Goal: Transaction & Acquisition: Purchase product/service

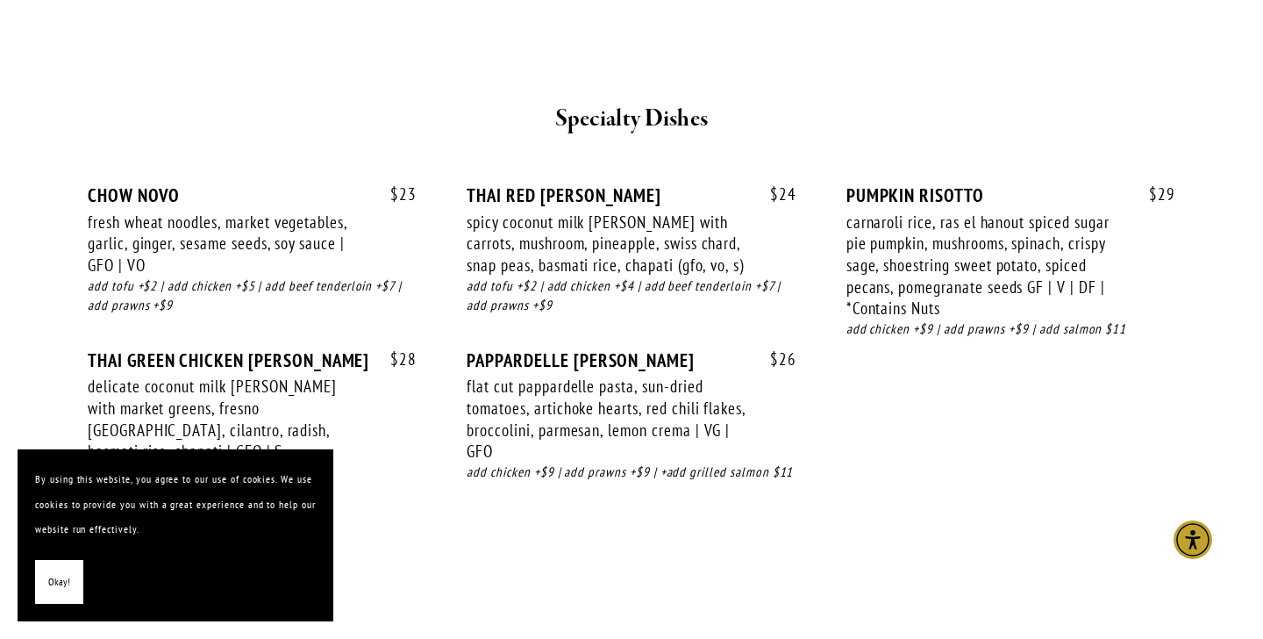
scroll to position [2353, 0]
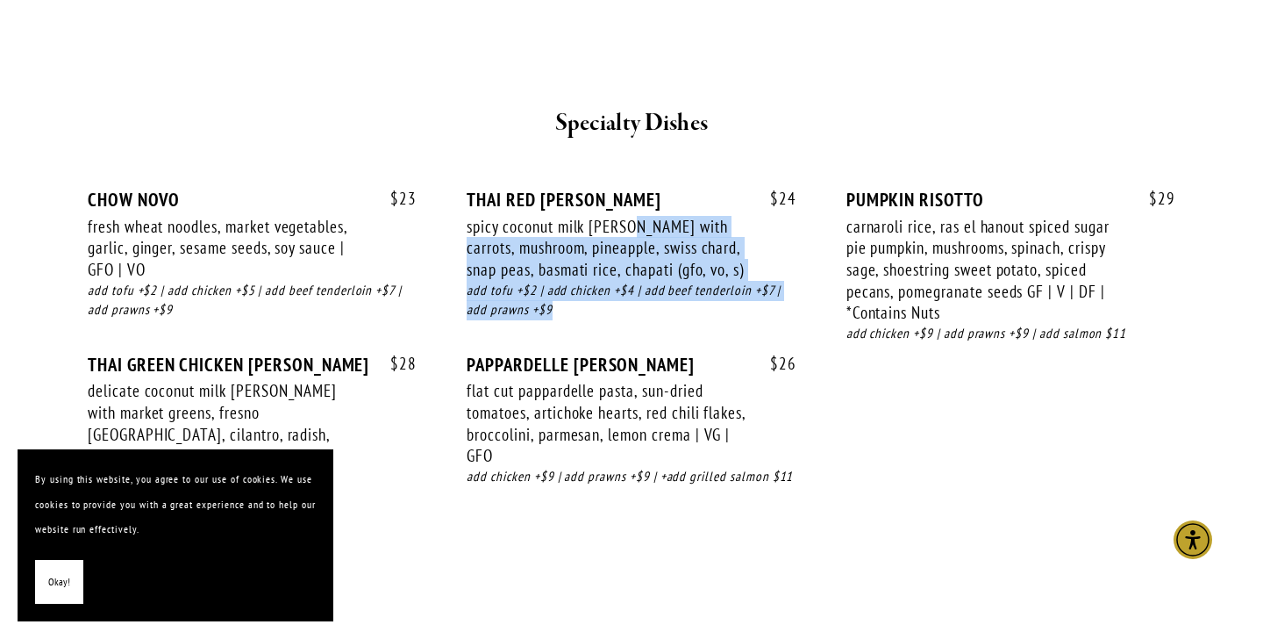
drag, startPoint x: 625, startPoint y: 206, endPoint x: 680, endPoint y: 290, distance: 100.2
click at [680, 290] on div "$ 24 THAI RED [PERSON_NAME] spicy coconut milk [PERSON_NAME] with carrots, mush…" at bounding box center [631, 271] width 329 height 165
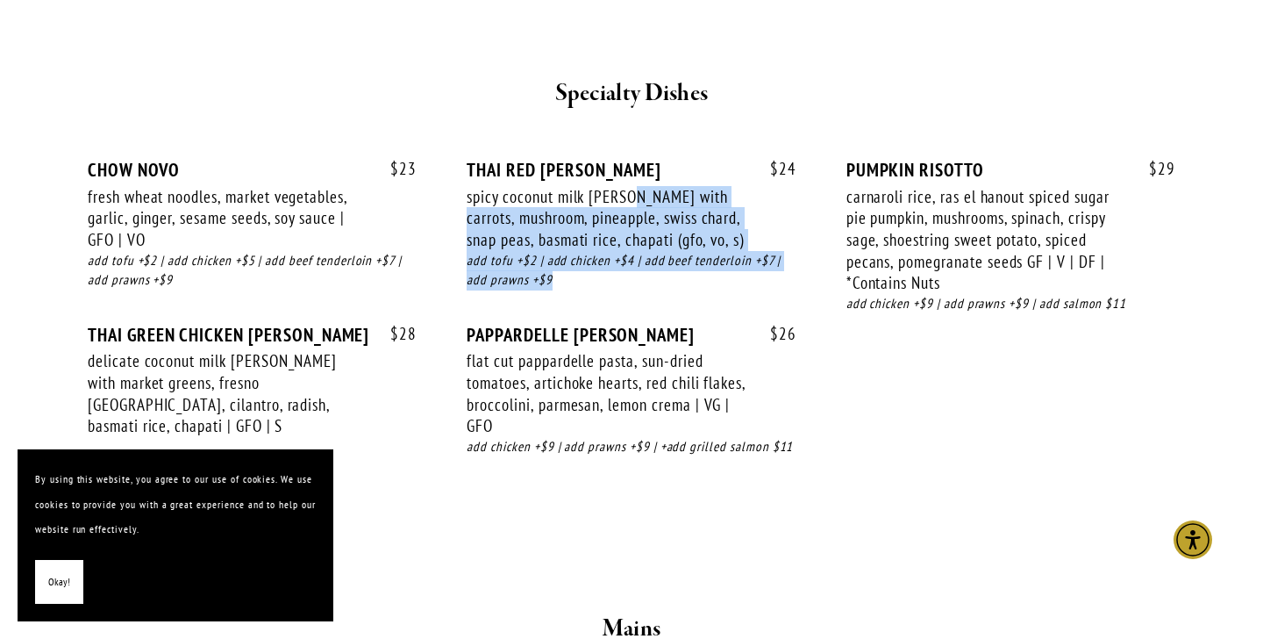
scroll to position [2383, 0]
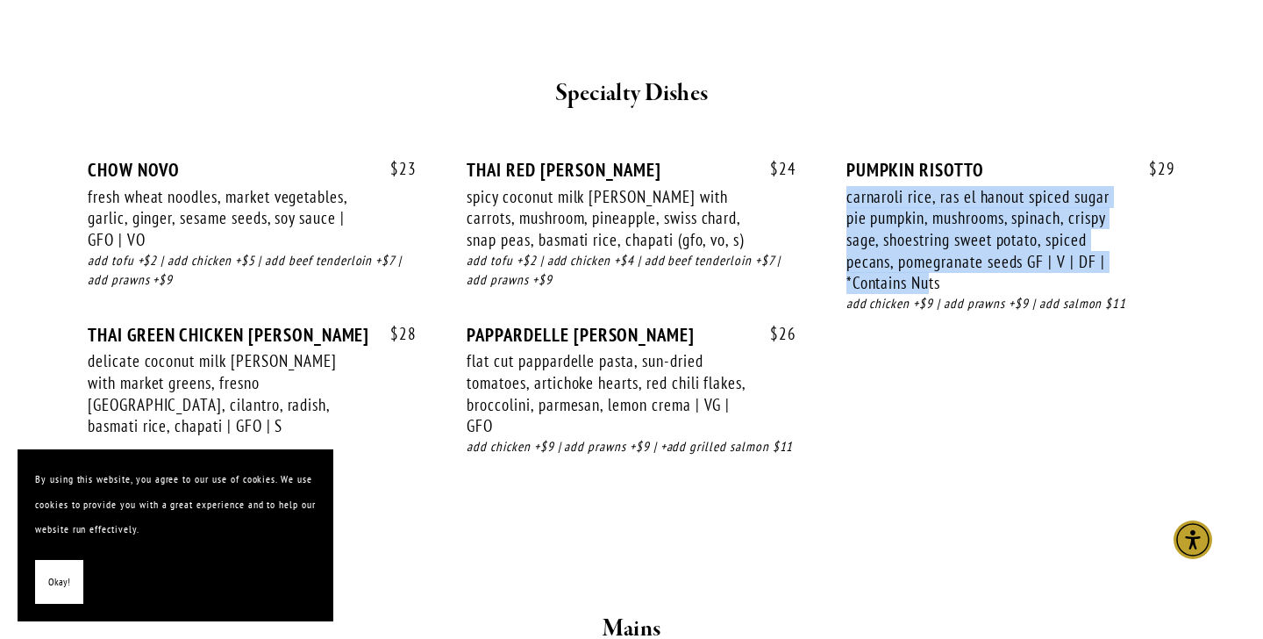
drag, startPoint x: 846, startPoint y: 175, endPoint x: 928, endPoint y: 253, distance: 112.3
click at [928, 253] on div "carnaroli rice, ras el hanout spiced sugar pie pumpkin, mushrooms, spinach, cri…" at bounding box center [985, 240] width 279 height 109
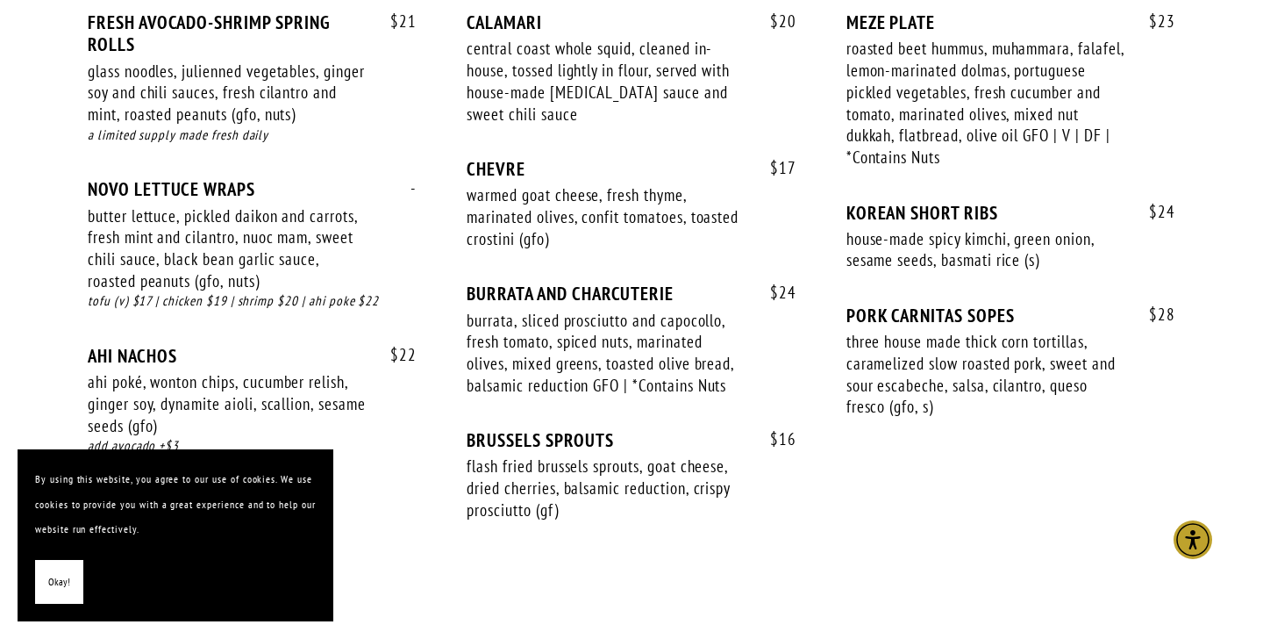
scroll to position [1226, 0]
drag, startPoint x: 849, startPoint y: 67, endPoint x: 849, endPoint y: 89, distance: 22.8
click at [849, 89] on div "roasted beet hummus, muhammara, falafel, lemon-marinated dolmas, portuguese pic…" at bounding box center [985, 102] width 279 height 130
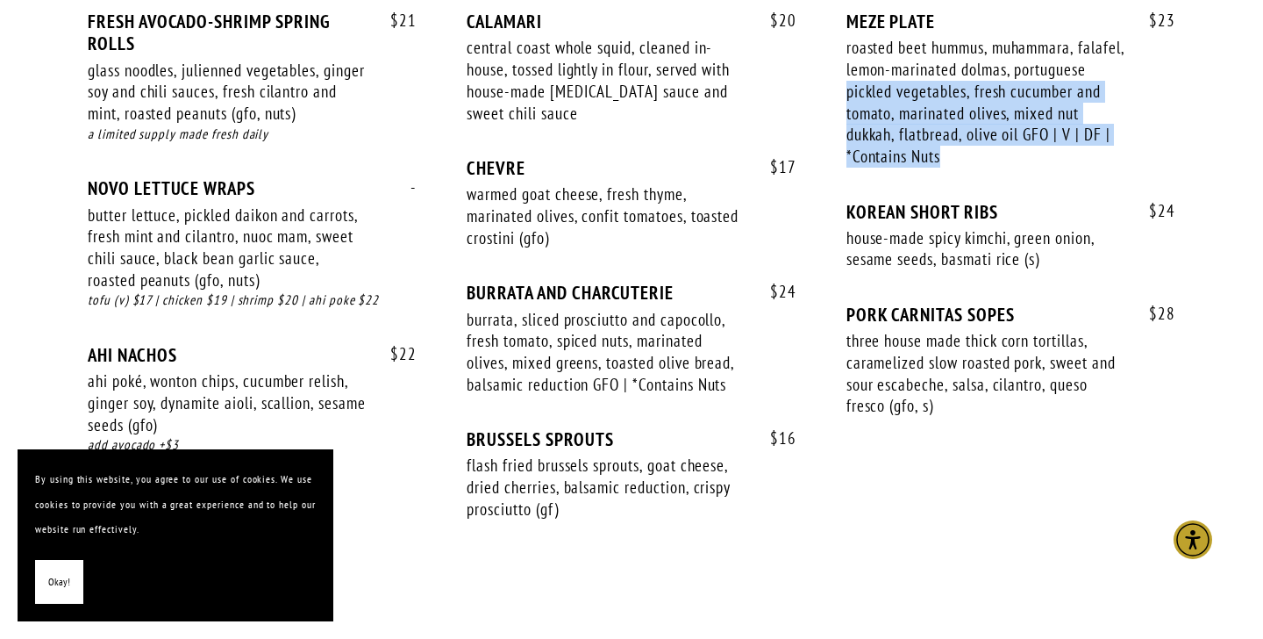
drag, startPoint x: 848, startPoint y: 85, endPoint x: 957, endPoint y: 150, distance: 126.7
click at [957, 150] on div "roasted beet hummus, muhammara, falafel, lemon-marinated dolmas, portuguese pic…" at bounding box center [985, 102] width 279 height 130
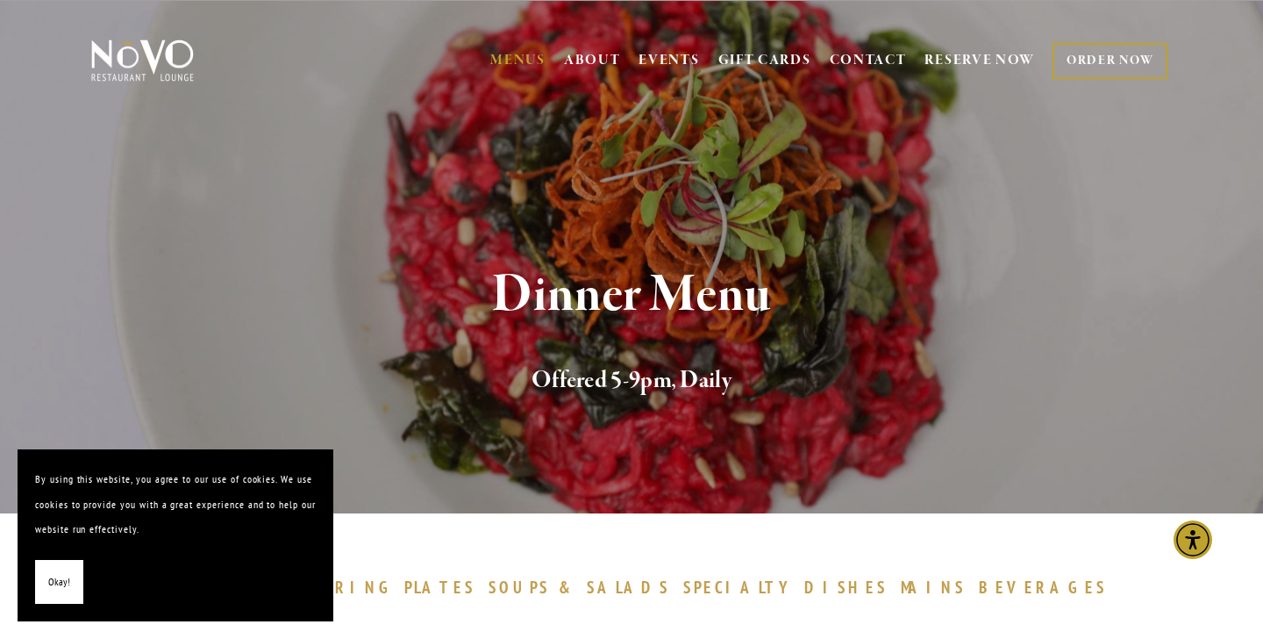
scroll to position [0, 0]
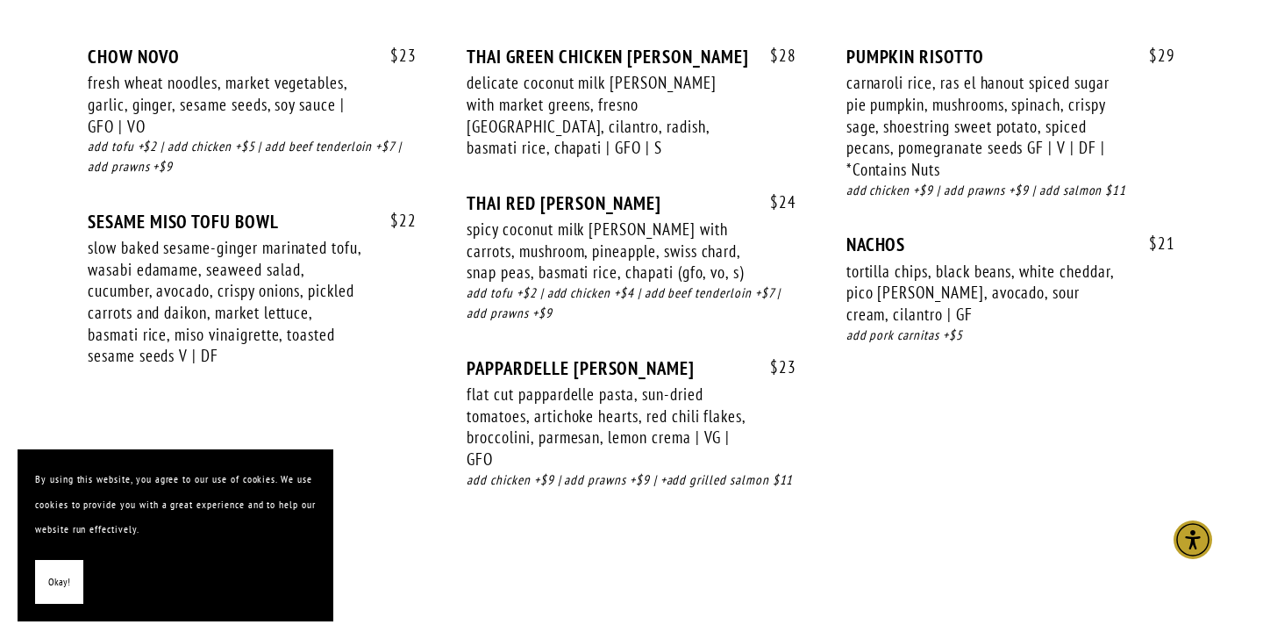
scroll to position [3199, 0]
